Goal: Task Accomplishment & Management: Complete application form

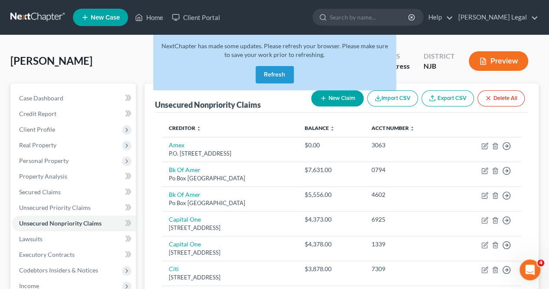
click at [268, 74] on button "Refresh" at bounding box center [275, 74] width 38 height 17
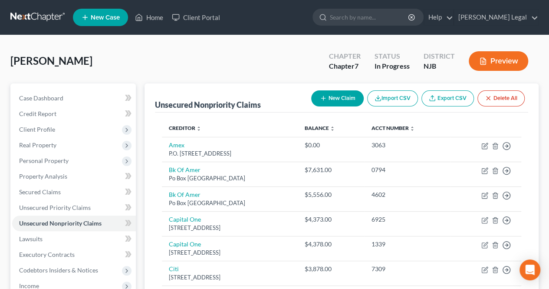
click at [200, 71] on div "[PERSON_NAME] Upgraded Chapter Chapter 7 Status In [GEOGRAPHIC_DATA] NJB Preview" at bounding box center [274, 65] width 528 height 38
click at [207, 68] on div "[PERSON_NAME] Upgraded Chapter Chapter 7 Status In [GEOGRAPHIC_DATA] NJB Preview" at bounding box center [274, 65] width 528 height 38
click at [160, 53] on div "[PERSON_NAME] Upgraded Chapter Chapter 7 Status In [GEOGRAPHIC_DATA] NJB Preview" at bounding box center [274, 65] width 528 height 38
click at [66, 124] on span "Client Profile" at bounding box center [74, 130] width 124 height 16
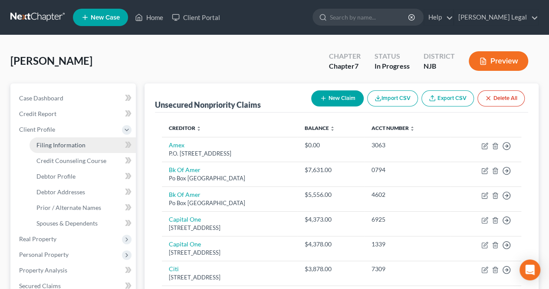
click at [71, 149] on link "Filing Information" at bounding box center [83, 145] width 106 height 16
select select "1"
select select "0"
select select "51"
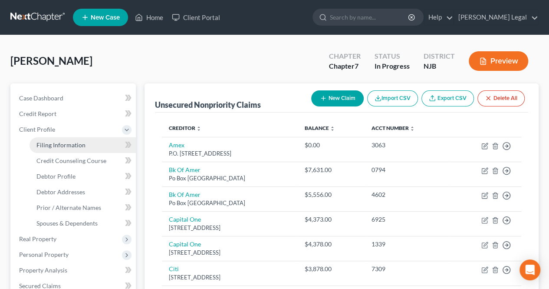
select select "0"
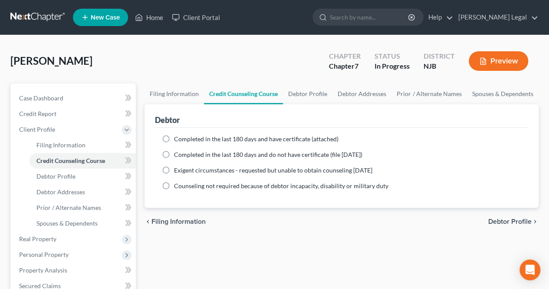
click at [499, 224] on span "Debtor Profile" at bounding box center [510, 221] width 43 height 7
select select "1"
select select "2"
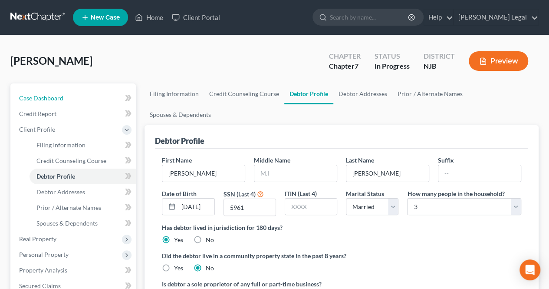
drag, startPoint x: 118, startPoint y: 99, endPoint x: 86, endPoint y: 79, distance: 38.1
click at [118, 99] on link "Case Dashboard" at bounding box center [74, 98] width 124 height 16
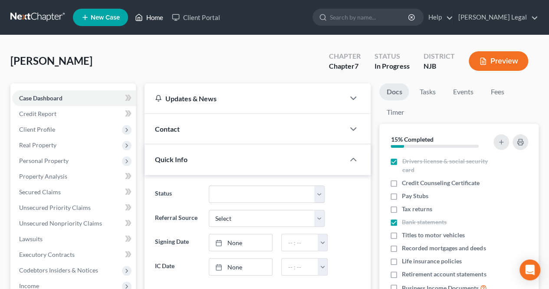
click at [144, 15] on link "Home" at bounding box center [149, 18] width 37 height 16
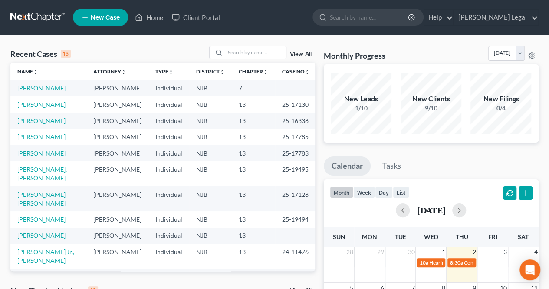
click at [258, 59] on div "Recent Cases 15 View All" at bounding box center [162, 54] width 305 height 17
click at [259, 55] on input "search" at bounding box center [255, 52] width 61 height 13
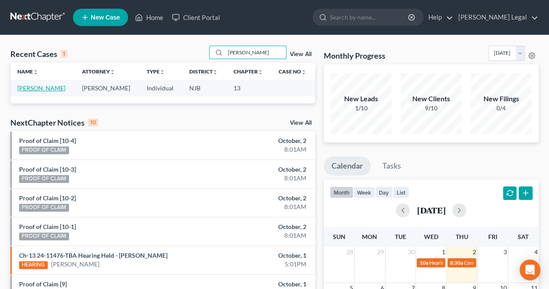
type input "[PERSON_NAME]"
click at [52, 91] on link "[PERSON_NAME]" at bounding box center [41, 87] width 48 height 7
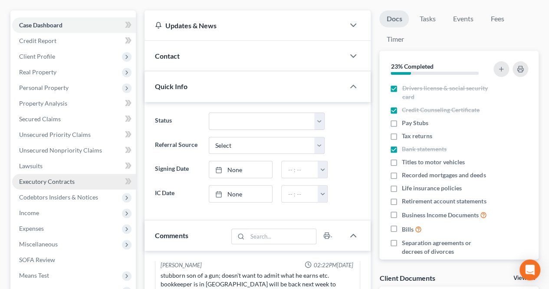
scroll to position [87, 0]
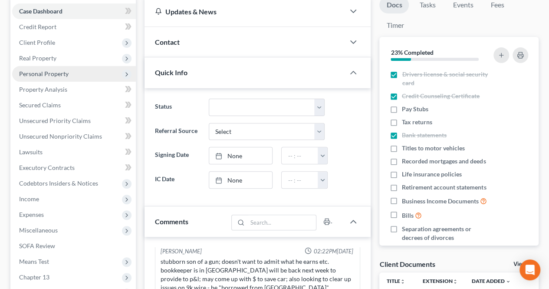
click at [68, 77] on span "Personal Property" at bounding box center [74, 74] width 124 height 16
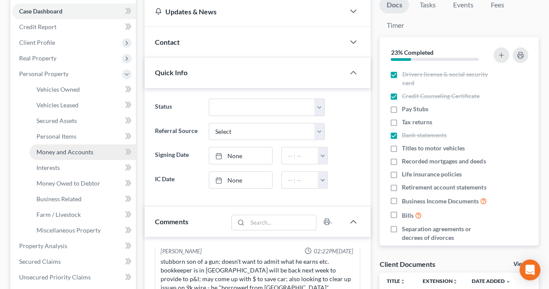
click at [77, 152] on span "Money and Accounts" at bounding box center [64, 151] width 57 height 7
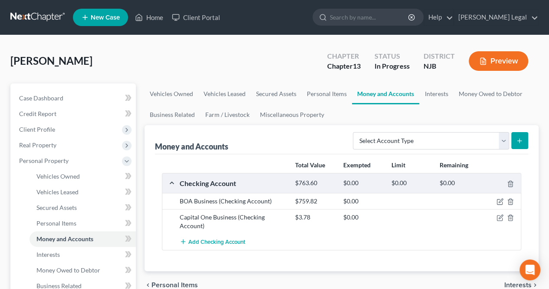
scroll to position [43, 0]
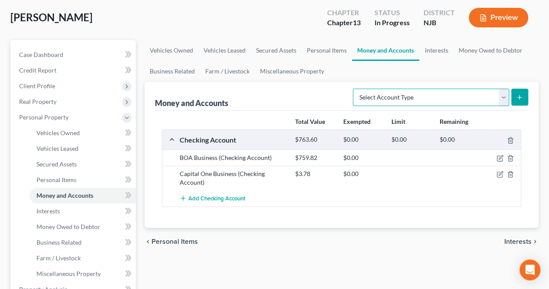
click at [484, 96] on select "Select Account Type Brokerage Cash on Hand Certificates of Deposit Checking Acc…" at bounding box center [431, 97] width 156 height 17
select select "checking"
click at [355, 89] on select "Select Account Type Brokerage Cash on Hand Certificates of Deposit Checking Acc…" at bounding box center [431, 97] width 156 height 17
click at [515, 96] on button "submit" at bounding box center [520, 97] width 17 height 17
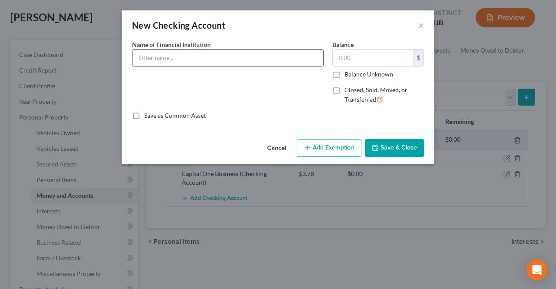
click at [256, 63] on input "text" at bounding box center [227, 58] width 191 height 17
type input "Chase"
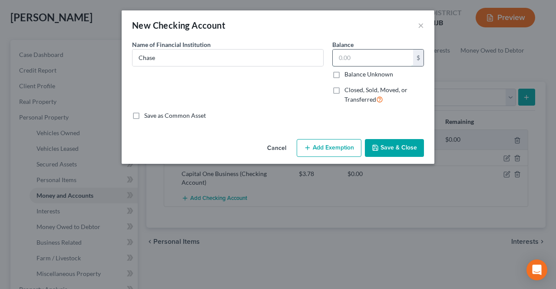
paste input "$14.23"
type input "$14.23"
click at [391, 143] on button "Save & Close" at bounding box center [394, 148] width 59 height 18
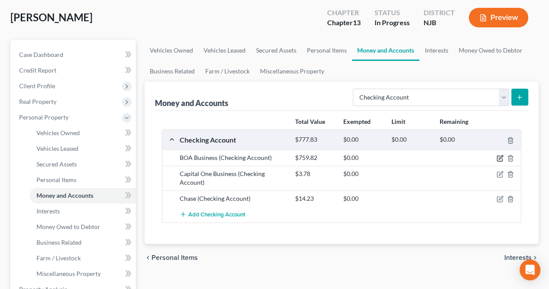
click at [502, 156] on icon "button" at bounding box center [501, 157] width 4 height 4
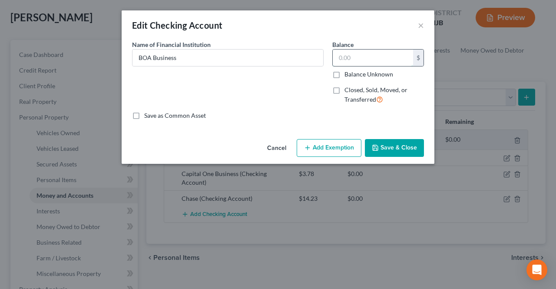
paste input "2,968.64"
type input "2,968.64"
click at [385, 150] on button "Save & Close" at bounding box center [394, 148] width 59 height 18
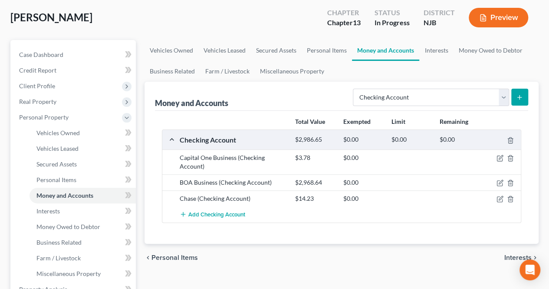
click at [268, 204] on div "Chase (Checking Account) $14.23 $0.00" at bounding box center [341, 198] width 359 height 16
